Goal: Task Accomplishment & Management: Manage account settings

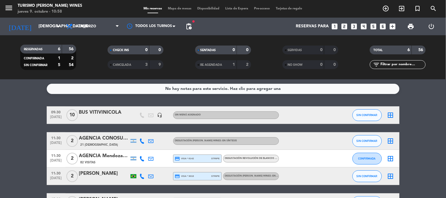
scroll to position [65, 0]
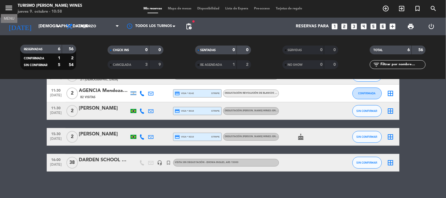
click at [5, 7] on icon "menu" at bounding box center [8, 8] width 9 height 9
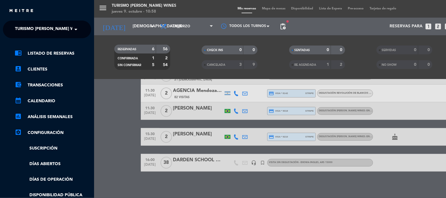
click at [31, 30] on span "Turismo [PERSON_NAME] Wines" at bounding box center [49, 29] width 69 height 12
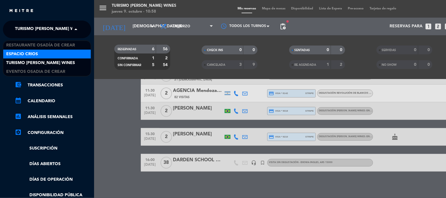
click at [37, 55] on span "Espacio Crios" at bounding box center [22, 54] width 32 height 7
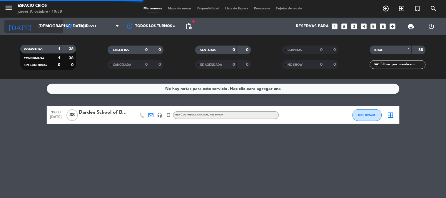
scroll to position [0, 0]
click at [43, 29] on input "[DEMOGRAPHIC_DATA][DATE]" at bounding box center [64, 26] width 56 height 11
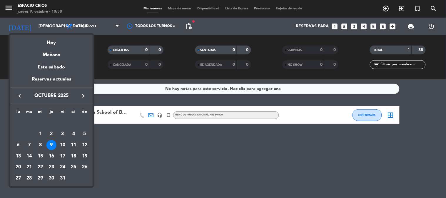
click at [84, 157] on div "19" at bounding box center [85, 156] width 10 height 10
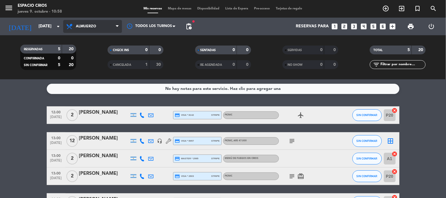
click at [107, 31] on span "Almuerzo" at bounding box center [92, 26] width 59 height 13
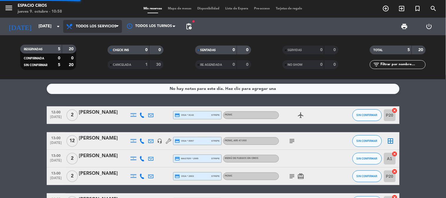
click at [107, 36] on div "menu Espacio Crios jueves 9. octubre - 10:58 Mis reservas Mapa de mesas Disponi…" at bounding box center [223, 39] width 446 height 79
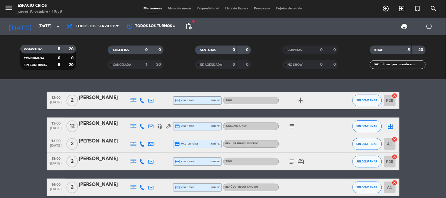
click at [192, 31] on span "pending_actions" at bounding box center [189, 27] width 12 height 12
click at [190, 28] on span "pending_actions" at bounding box center [188, 26] width 7 height 7
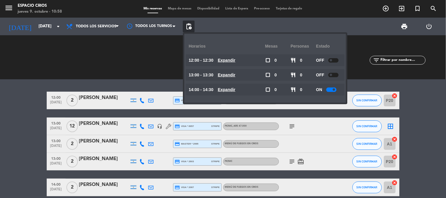
click at [10, 96] on bookings-row "12:00 [DATE] 2 [PERSON_NAME] credit_card visa * 8142 stripe PICNIC airplanemode…" at bounding box center [223, 144] width 446 height 105
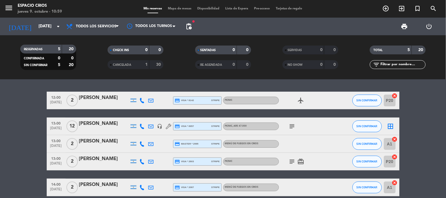
click at [184, 24] on span "pending_actions" at bounding box center [189, 27] width 12 height 12
click at [186, 29] on span "pending_actions" at bounding box center [188, 26] width 7 height 7
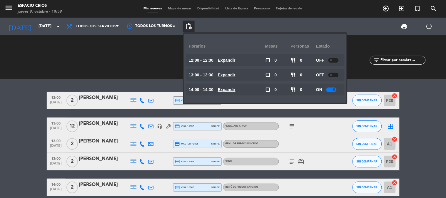
click at [421, 106] on bookings-row "12:00 [DATE] 2 [PERSON_NAME] credit_card visa * 8142 stripe PICNIC airplanemode…" at bounding box center [223, 144] width 446 height 105
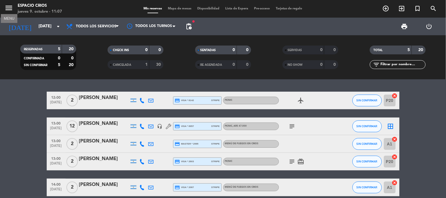
click at [8, 8] on icon "menu" at bounding box center [8, 8] width 9 height 9
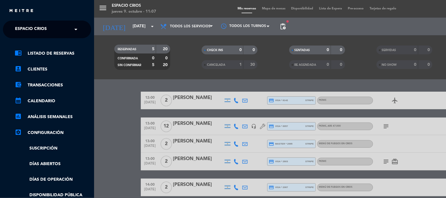
click at [25, 27] on span "Espacio Crios" at bounding box center [31, 29] width 32 height 12
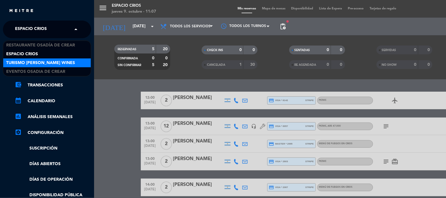
click at [43, 62] on span "Turismo [PERSON_NAME] Wines" at bounding box center [40, 63] width 69 height 7
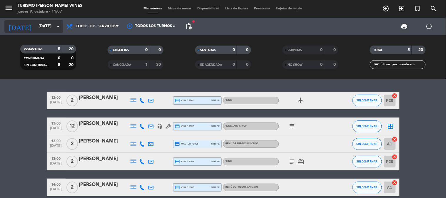
click at [48, 25] on input "[DATE]" at bounding box center [64, 26] width 56 height 11
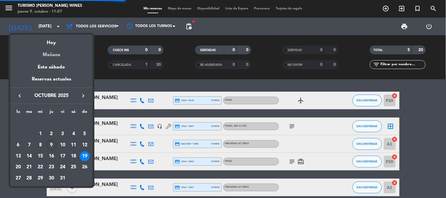
click at [52, 55] on div "Mañana" at bounding box center [51, 53] width 82 height 12
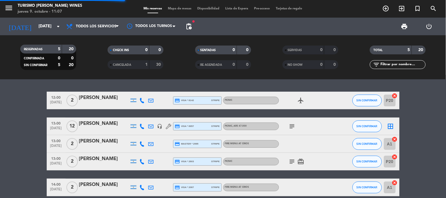
type input "[DATE]"
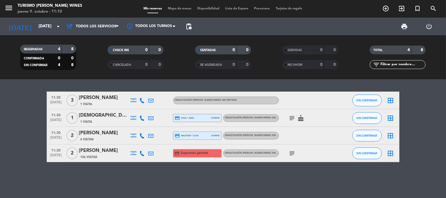
click at [109, 102] on div "1 Visita" at bounding box center [104, 104] width 50 height 5
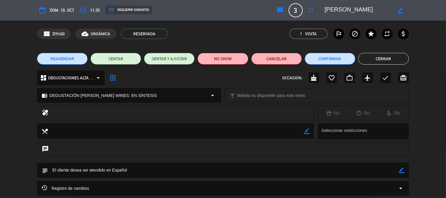
click at [378, 61] on button "Cerrar" at bounding box center [383, 59] width 51 height 12
